Goal: Task Accomplishment & Management: Use online tool/utility

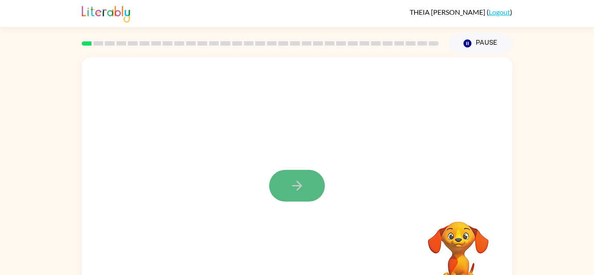
click at [298, 180] on icon "button" at bounding box center [296, 185] width 15 height 15
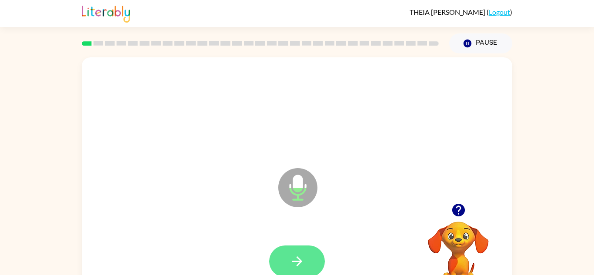
click at [296, 253] on button "button" at bounding box center [297, 262] width 56 height 32
click at [306, 265] on button "button" at bounding box center [297, 262] width 56 height 32
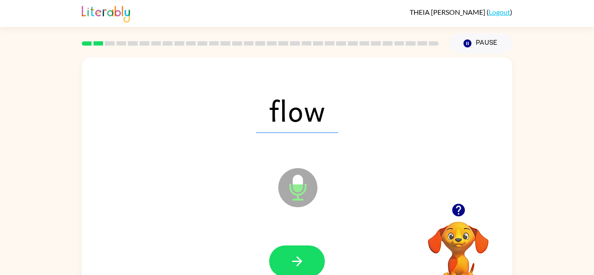
click at [306, 265] on button "button" at bounding box center [297, 262] width 56 height 32
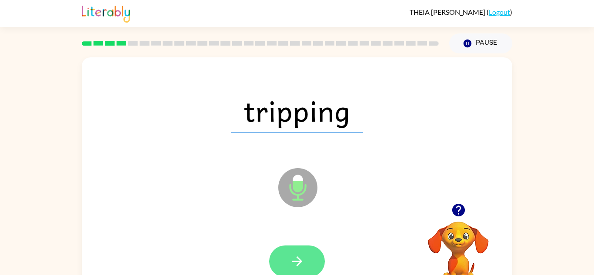
click at [305, 263] on button "button" at bounding box center [297, 262] width 56 height 32
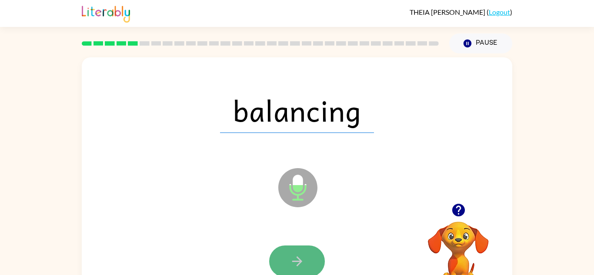
click at [306, 264] on button "button" at bounding box center [297, 262] width 56 height 32
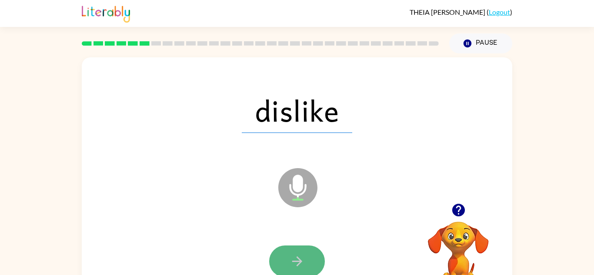
click at [297, 253] on button "button" at bounding box center [297, 262] width 56 height 32
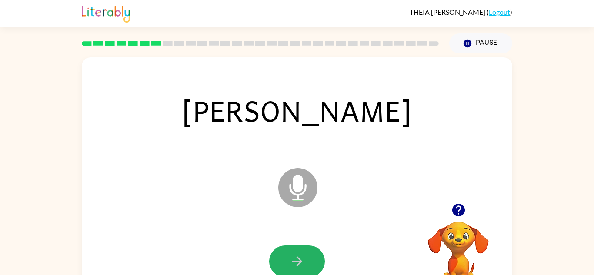
click at [297, 249] on button "button" at bounding box center [297, 262] width 56 height 32
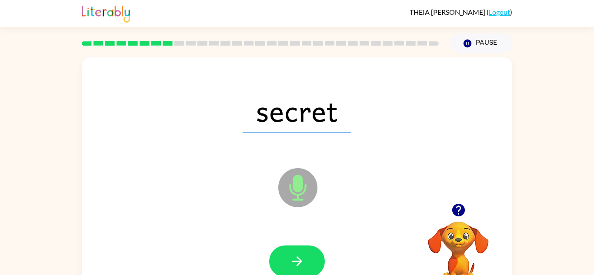
click at [297, 249] on button "button" at bounding box center [297, 262] width 56 height 32
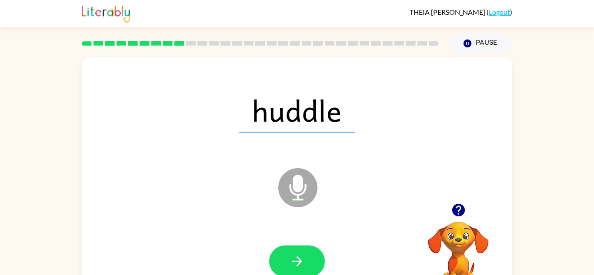
click at [297, 249] on button "button" at bounding box center [297, 262] width 56 height 32
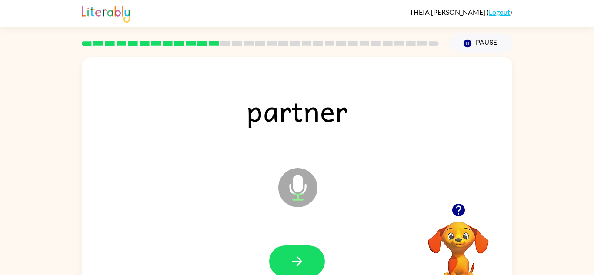
click at [297, 249] on button "button" at bounding box center [297, 262] width 56 height 32
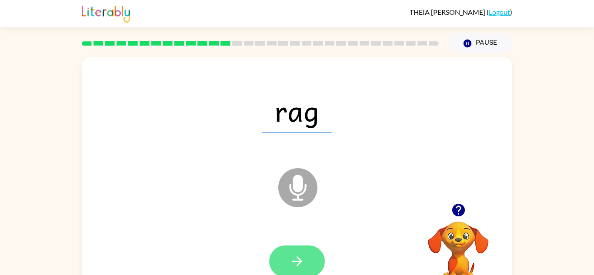
click at [312, 250] on button "button" at bounding box center [297, 262] width 56 height 32
click at [292, 253] on button "button" at bounding box center [297, 262] width 56 height 32
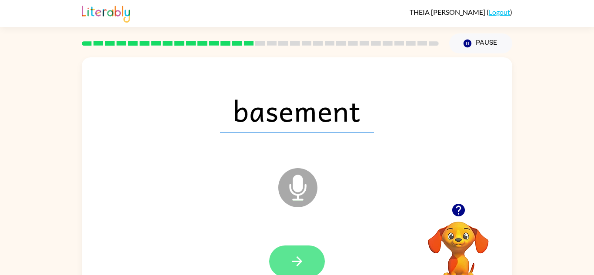
click at [294, 256] on icon "button" at bounding box center [296, 261] width 15 height 15
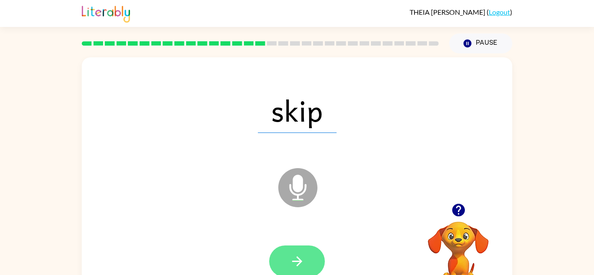
click at [292, 252] on button "button" at bounding box center [297, 262] width 56 height 32
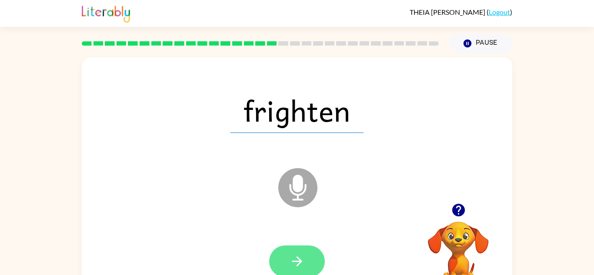
click at [307, 254] on button "button" at bounding box center [297, 262] width 56 height 32
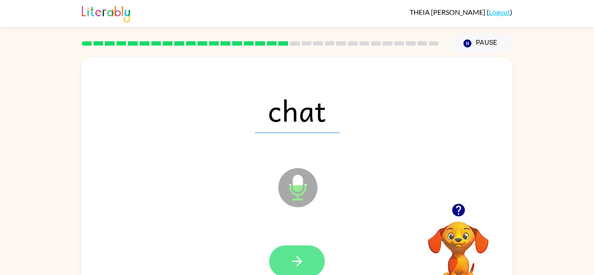
click at [304, 256] on icon "button" at bounding box center [296, 261] width 15 height 15
click at [292, 260] on icon "button" at bounding box center [296, 261] width 15 height 15
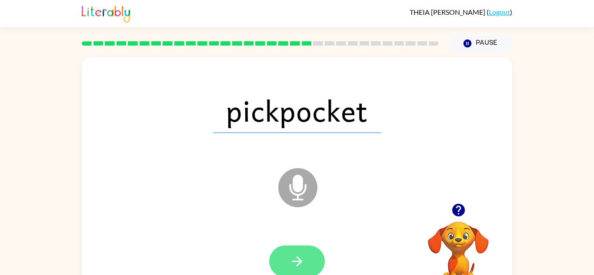
click at [301, 260] on icon "button" at bounding box center [296, 261] width 15 height 15
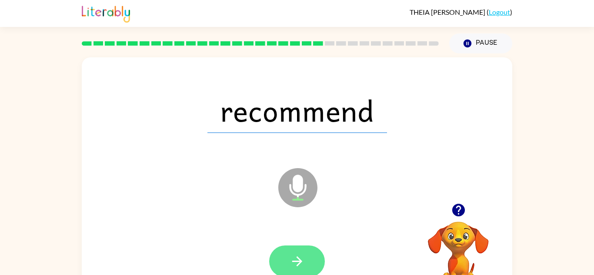
click at [306, 266] on button "button" at bounding box center [297, 262] width 56 height 32
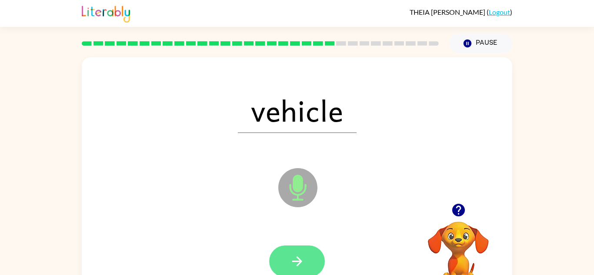
click at [302, 259] on icon "button" at bounding box center [296, 261] width 15 height 15
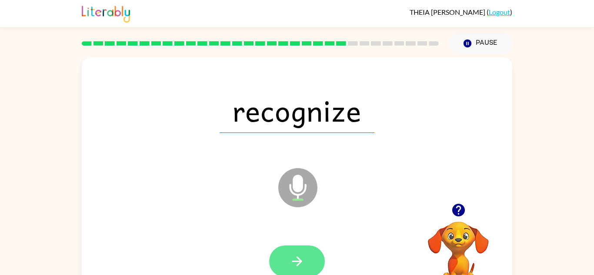
click at [280, 262] on button "button" at bounding box center [297, 262] width 56 height 32
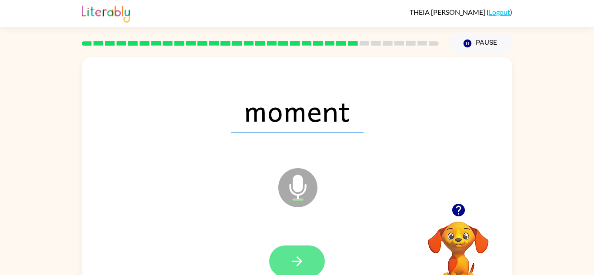
click at [296, 259] on icon "button" at bounding box center [296, 261] width 15 height 15
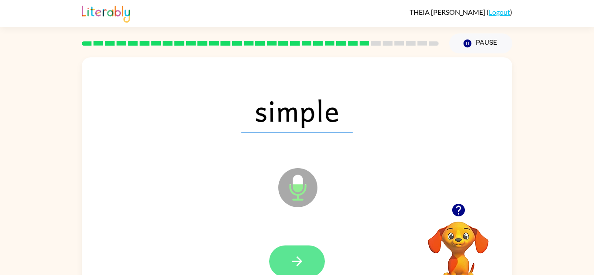
click at [307, 259] on button "button" at bounding box center [297, 262] width 56 height 32
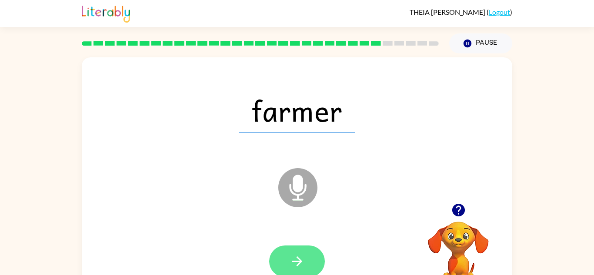
click at [316, 249] on button "button" at bounding box center [297, 262] width 56 height 32
click at [311, 263] on button "button" at bounding box center [297, 262] width 56 height 32
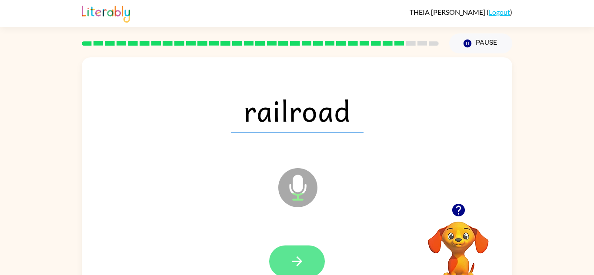
click at [299, 258] on icon "button" at bounding box center [296, 261] width 15 height 15
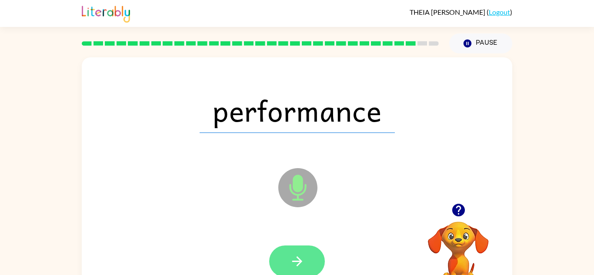
click at [301, 255] on icon "button" at bounding box center [296, 261] width 15 height 15
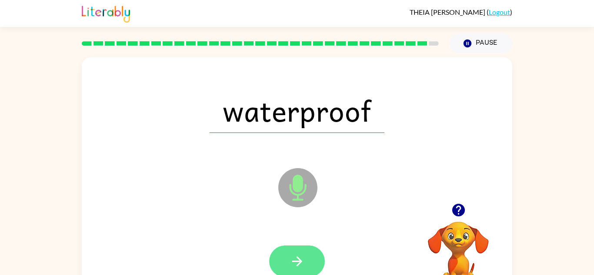
click at [301, 259] on icon "button" at bounding box center [296, 261] width 15 height 15
